Goal: Navigation & Orientation: Find specific page/section

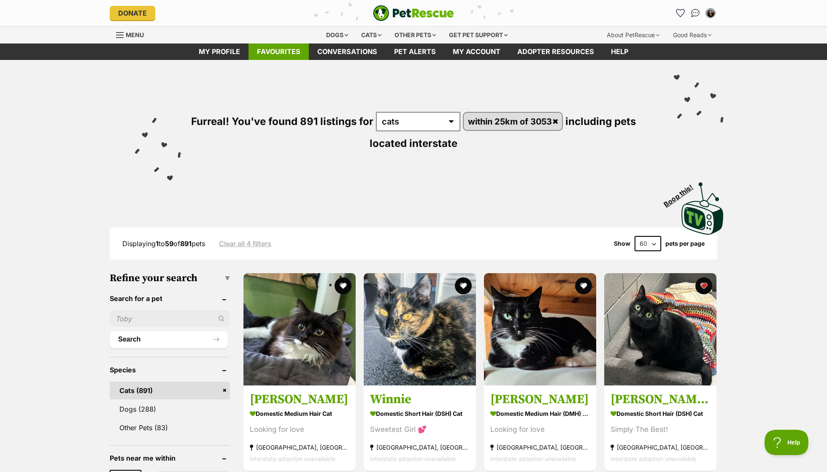
click at [307, 51] on link "Favourites" at bounding box center [279, 51] width 60 height 16
